Goal: Information Seeking & Learning: Learn about a topic

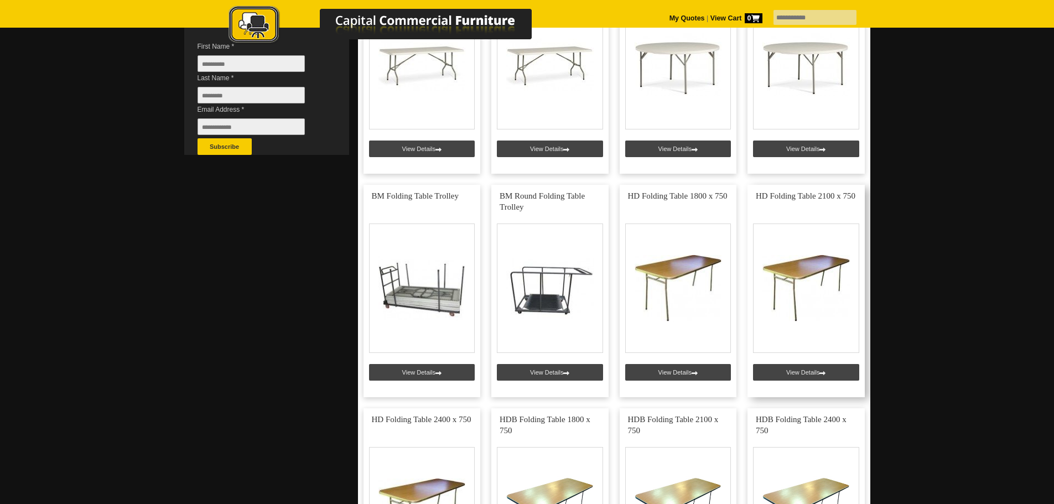
scroll to position [387, 0]
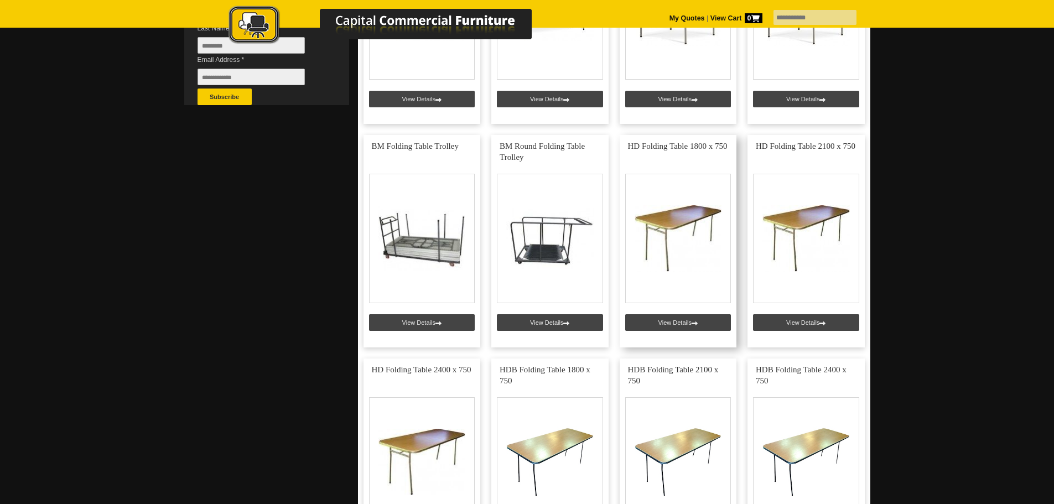
click at [705, 327] on link at bounding box center [677, 241] width 117 height 212
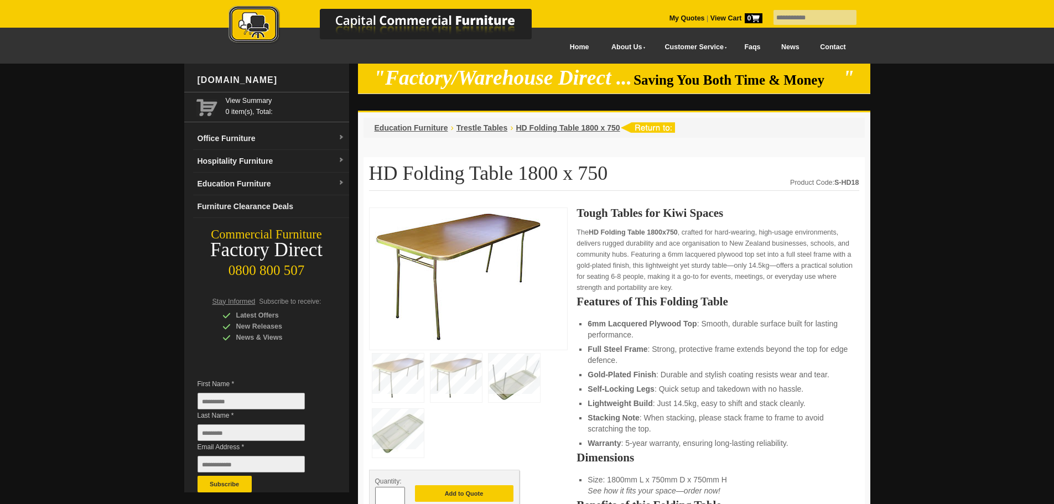
click at [505, 388] on img at bounding box center [513, 377] width 51 height 49
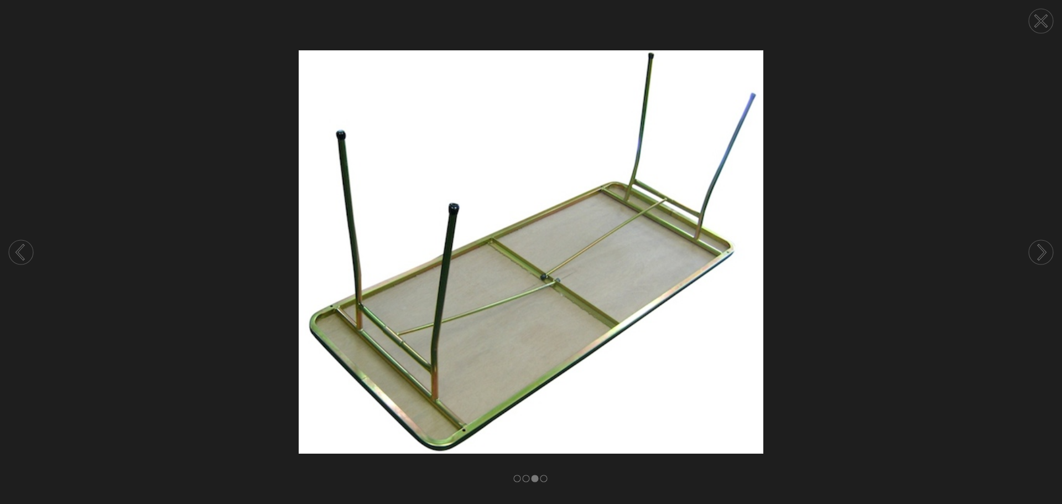
click at [522, 477] on div at bounding box center [531, 252] width 1062 height 504
click at [518, 478] on rect at bounding box center [517, 478] width 7 height 7
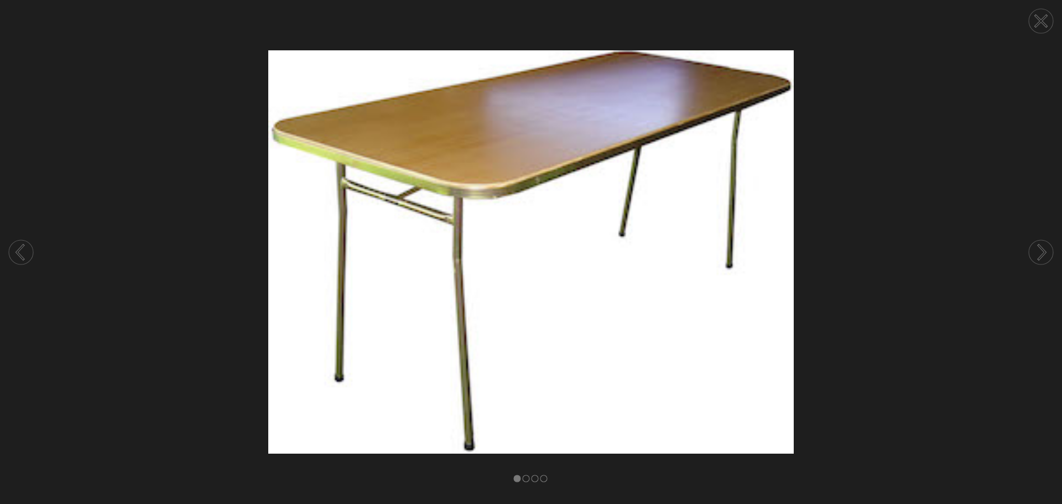
click at [631, 200] on img at bounding box center [531, 251] width 1062 height 403
click at [1039, 20] on circle at bounding box center [1041, 21] width 24 height 24
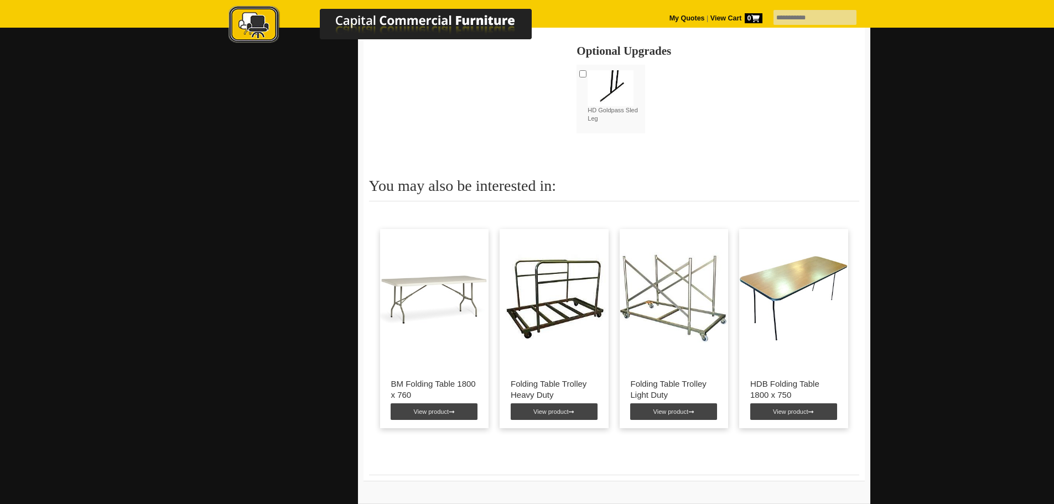
scroll to position [664, 0]
